Goal: Task Accomplishment & Management: Manage account settings

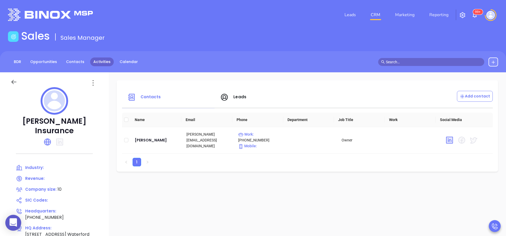
click at [98, 61] on link "Activities" at bounding box center [102, 62] width 24 height 9
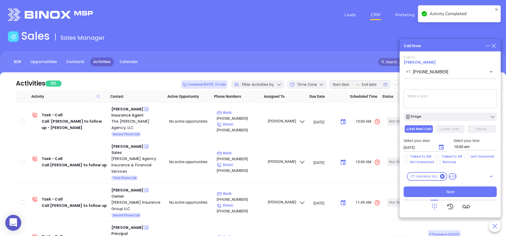
scroll to position [89, 0]
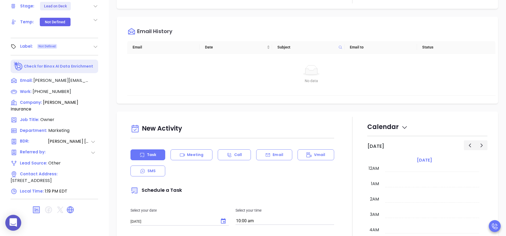
scroll to position [154, 0]
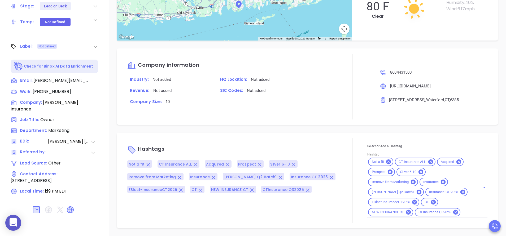
click at [297, 77] on p "HQ Location: Not added" at bounding box center [277, 79] width 120 height 7
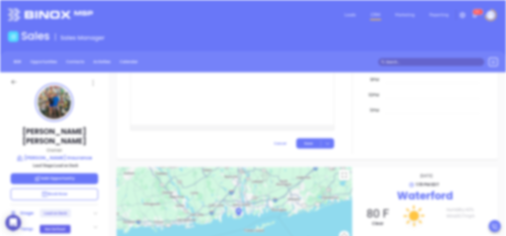
scroll to position [0, 0]
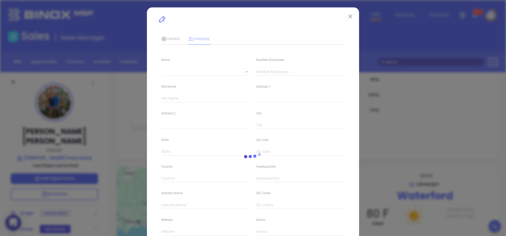
type input "10"
type input "(860) 443-1500"
type input "https://swansonins.com/"
click at [348, 15] on img at bounding box center [350, 17] width 4 height 4
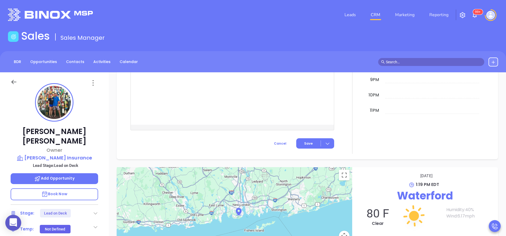
click at [351, 108] on div at bounding box center [352, 6] width 30 height 295
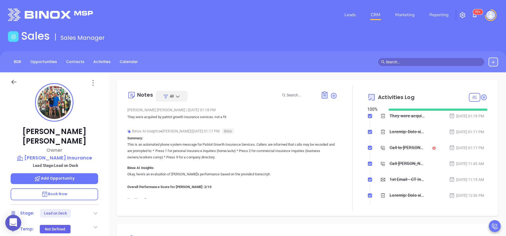
click at [94, 210] on div at bounding box center [95, 213] width 5 height 6
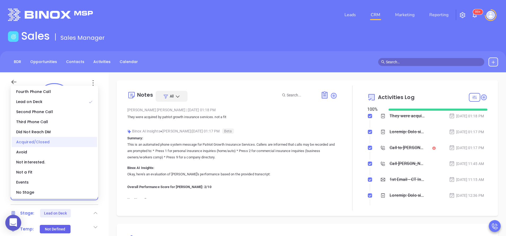
click at [68, 140] on div "Acquired/Closed" at bounding box center [54, 142] width 85 height 10
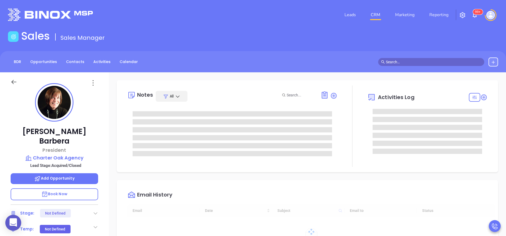
type input "[DATE]"
type input "[PERSON_NAME]"
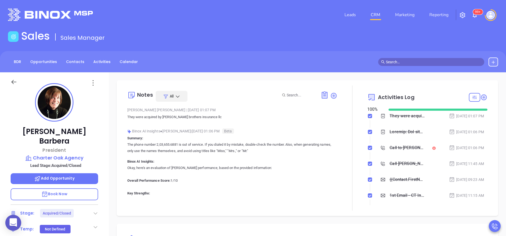
click at [346, 169] on div at bounding box center [352, 148] width 30 height 125
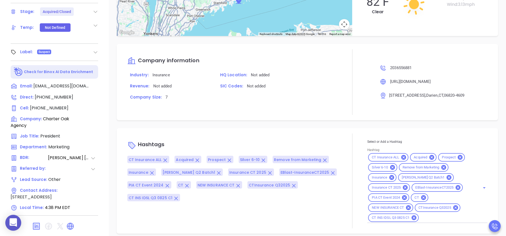
scroll to position [207, 0]
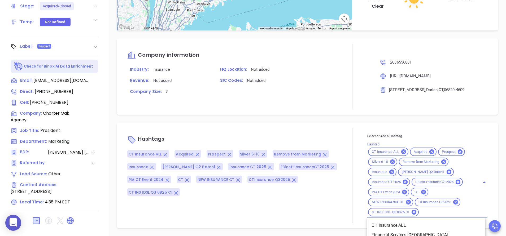
click at [428, 212] on input "Hashtag" at bounding box center [446, 212] width 53 height 7
click at [327, 129] on div "Hashtags CT Insurance ALL Acquired Prospect Silver 6-10 Remove from Marketing I…" at bounding box center [232, 175] width 210 height 95
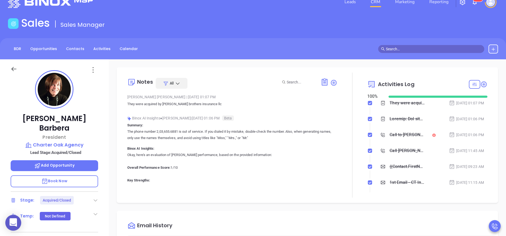
scroll to position [0, 0]
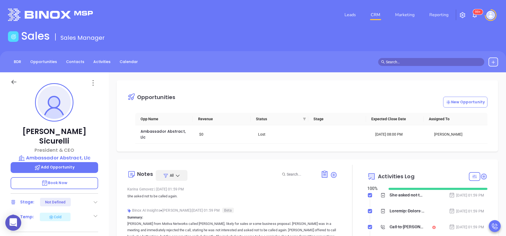
scroll to position [154, 0]
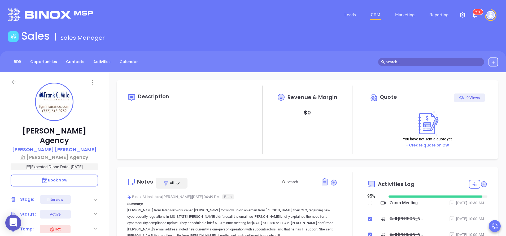
type input "[DATE]"
type input "Anabell Dominguez"
click at [356, 185] on div at bounding box center [352, 235] width 30 height 125
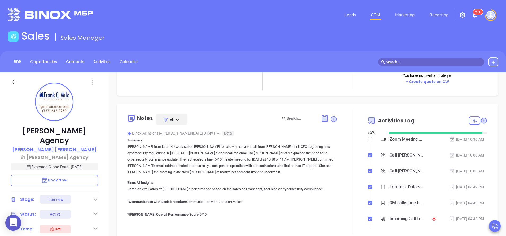
scroll to position [80, 0]
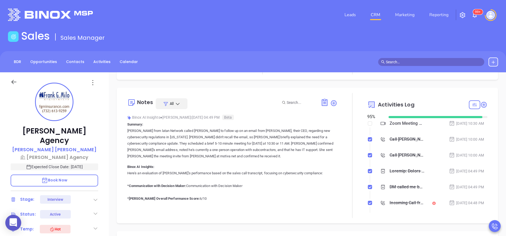
click at [394, 201] on div "Incoming Call from Frank Milo" at bounding box center [407, 203] width 35 height 8
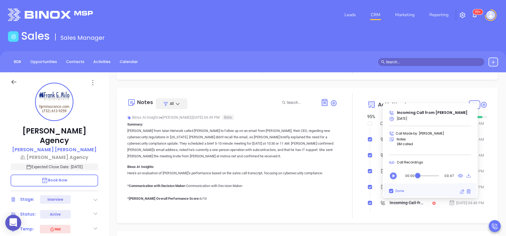
click at [392, 173] on icon "Play" at bounding box center [393, 176] width 8 height 8
click at [418, 176] on div "Audio progress control" at bounding box center [417, 175] width 5 height 5
click at [392, 176] on icon "Pause" at bounding box center [393, 176] width 7 height 7
click at [392, 176] on icon "Play" at bounding box center [393, 176] width 7 height 7
click at [420, 175] on div "Audio progress control" at bounding box center [420, 175] width 5 height 5
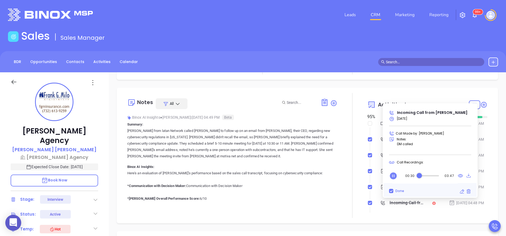
click at [419, 175] on div "Audio progress control" at bounding box center [419, 175] width 5 height 5
click at [392, 177] on icon "Pause" at bounding box center [393, 176] width 7 height 7
click at [461, 175] on icon at bounding box center [460, 175] width 5 height 3
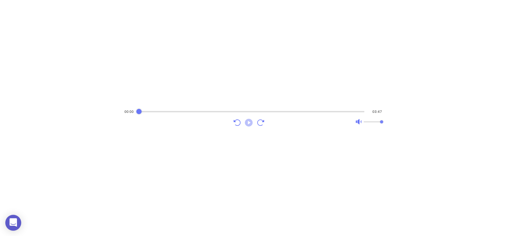
click at [249, 120] on icon "Play" at bounding box center [249, 123] width 8 height 8
click at [247, 121] on icon "Pause" at bounding box center [249, 123] width 8 height 8
click at [247, 121] on icon "Play" at bounding box center [249, 123] width 8 height 8
click at [247, 121] on icon "Pause" at bounding box center [249, 123] width 8 height 8
click at [248, 123] on icon "Play" at bounding box center [249, 123] width 10 height 10
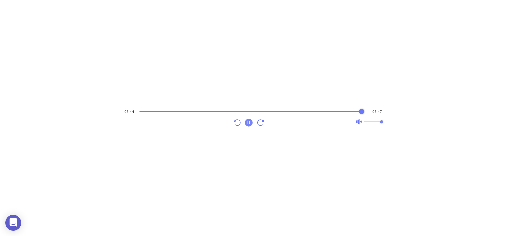
click at [248, 123] on icon "Pause" at bounding box center [249, 123] width 10 height 10
click at [248, 123] on icon "Play" at bounding box center [249, 123] width 10 height 10
click at [248, 123] on icon "Pause" at bounding box center [249, 123] width 10 height 10
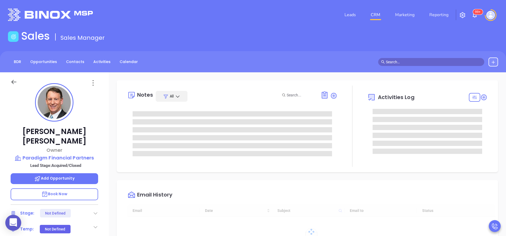
type input "[DATE]"
type input "Anabell Dominguez"
type input "[DATE]"
